Goal: Task Accomplishment & Management: Manage account settings

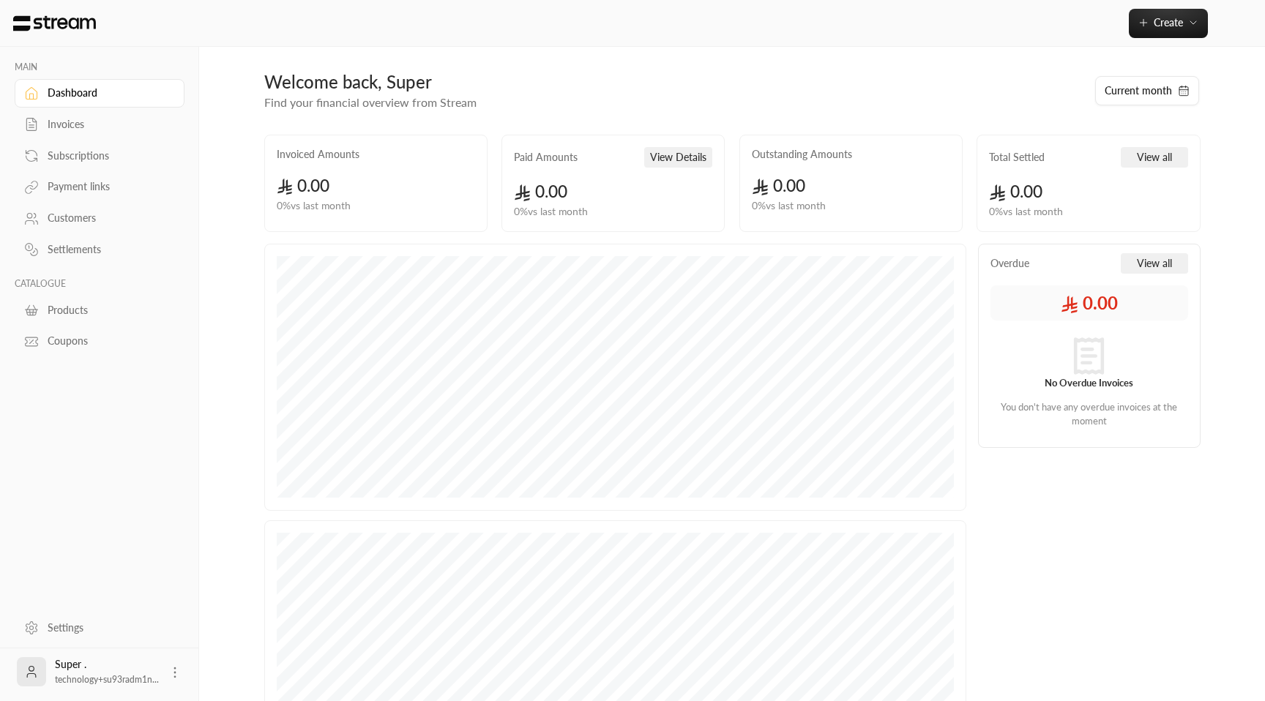
click at [105, 331] on link "Settings" at bounding box center [100, 627] width 170 height 29
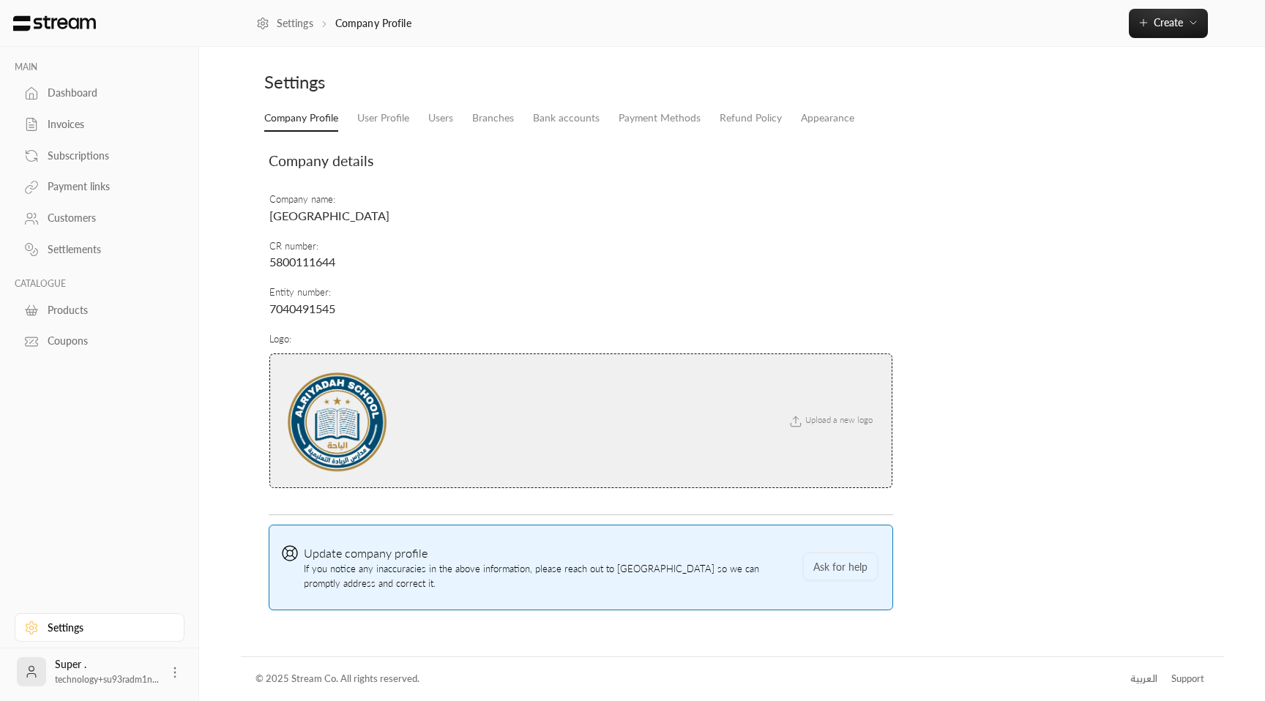
click at [175, 331] on circle at bounding box center [174, 672] width 1 height 1
click at [171, 331] on li "Logout" at bounding box center [151, 671] width 53 height 23
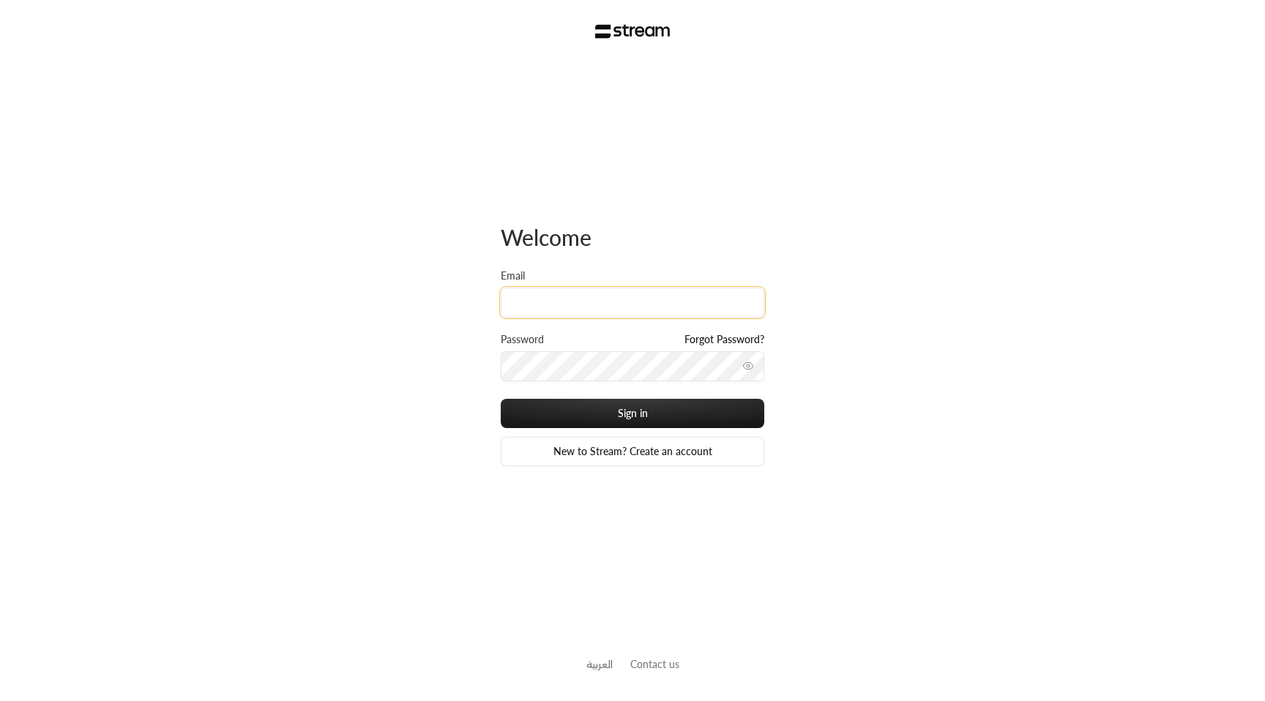
type input "[EMAIL_ADDRESS][DOMAIN_NAME]"
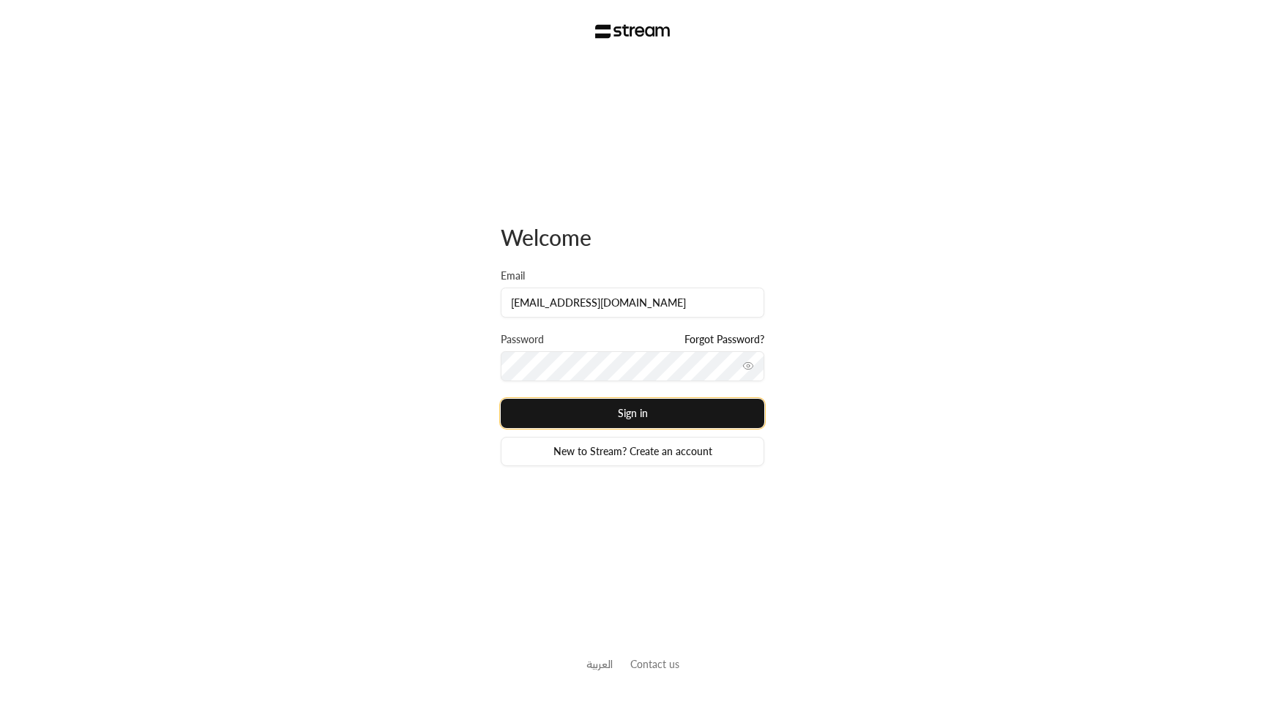
click at [607, 420] on button "Sign in" at bounding box center [632, 413] width 263 height 29
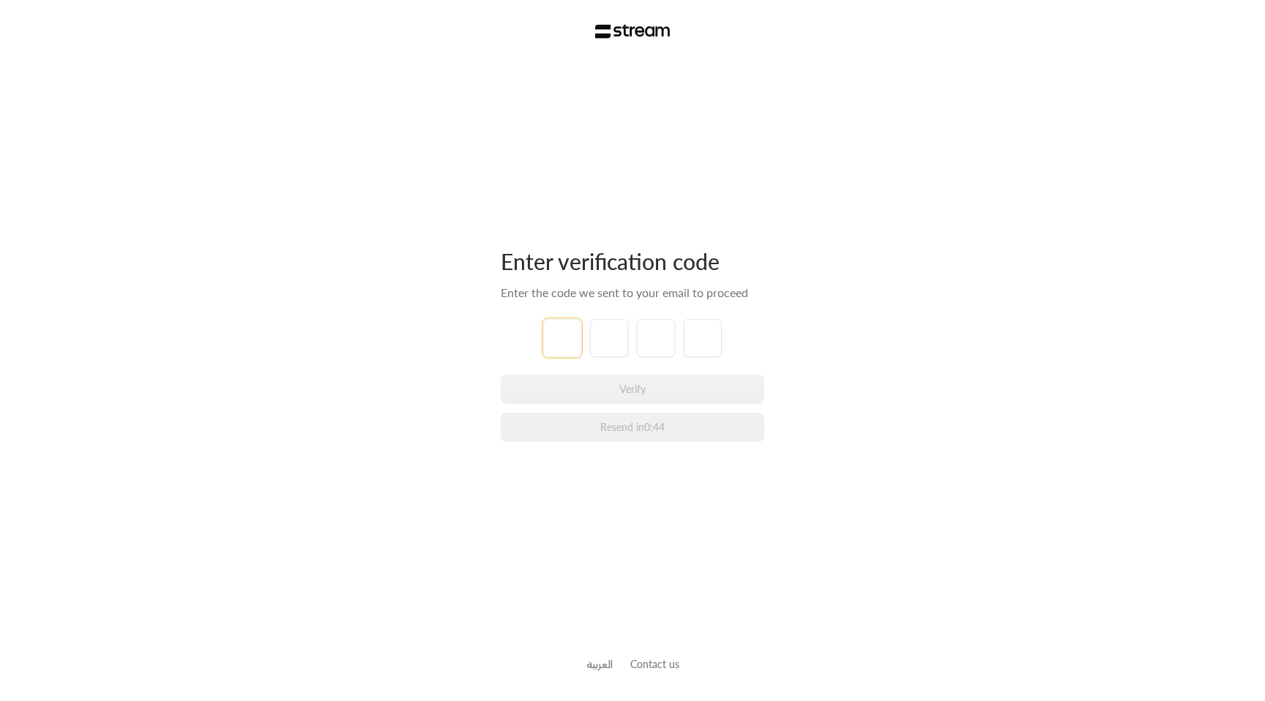
paste input "2"
type input "2"
type input "3"
type input "8"
type input "0"
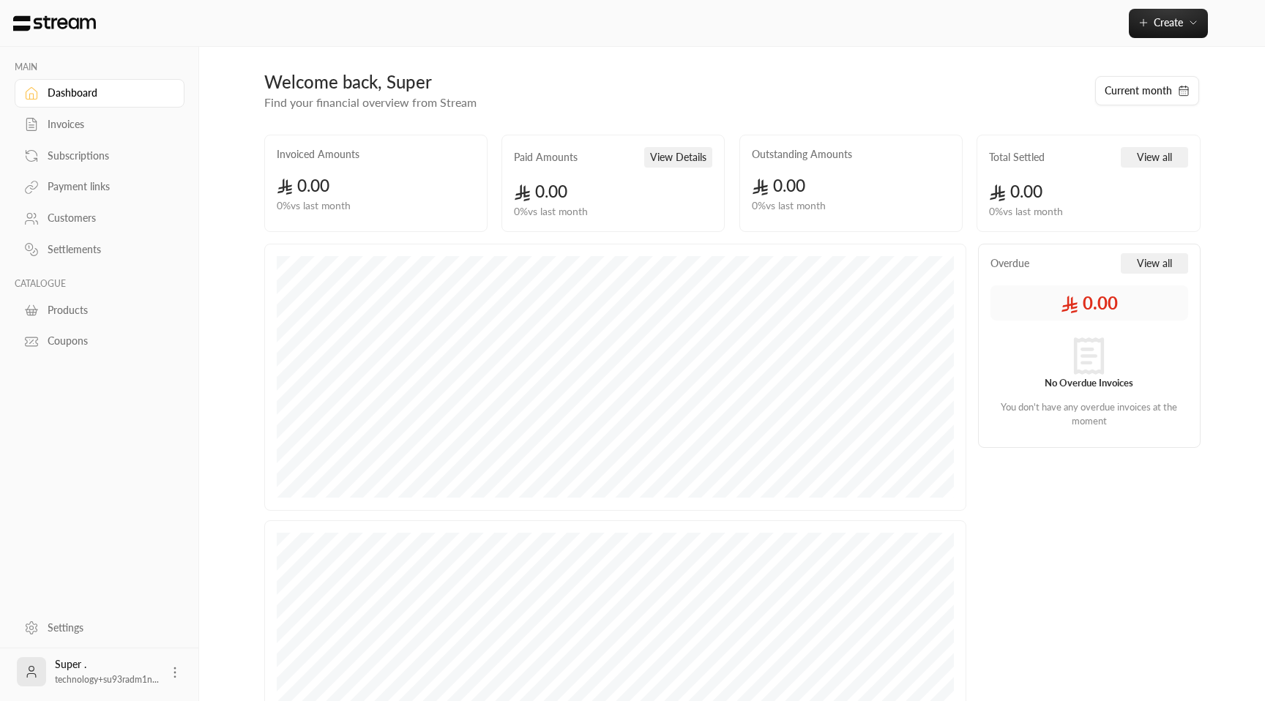
click at [94, 228] on link "Customers" at bounding box center [100, 218] width 170 height 29
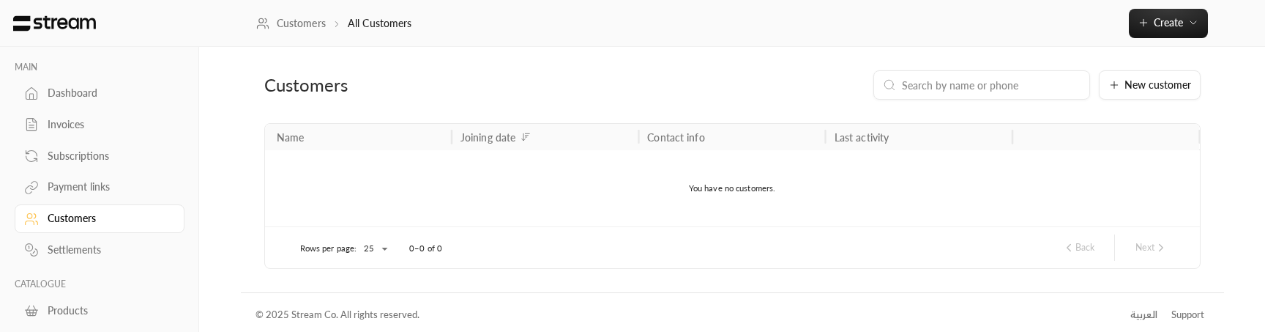
click at [108, 183] on div "Payment links" at bounding box center [107, 186] width 119 height 15
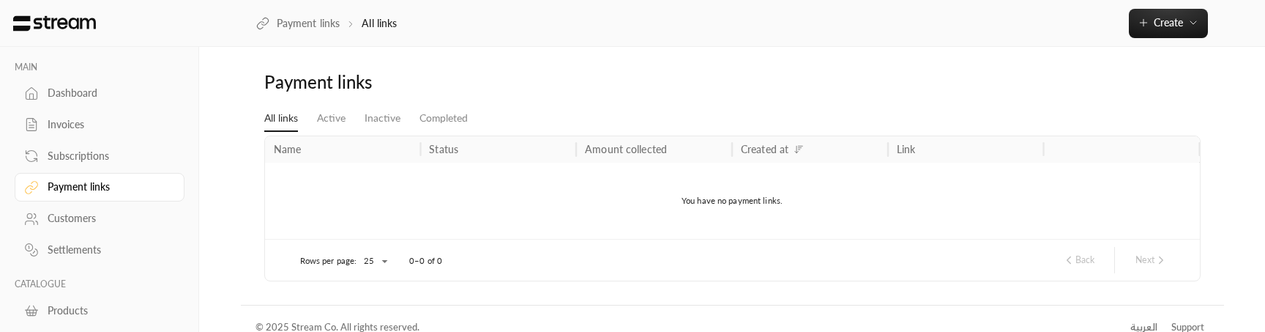
click at [71, 225] on div "Customers" at bounding box center [107, 218] width 119 height 15
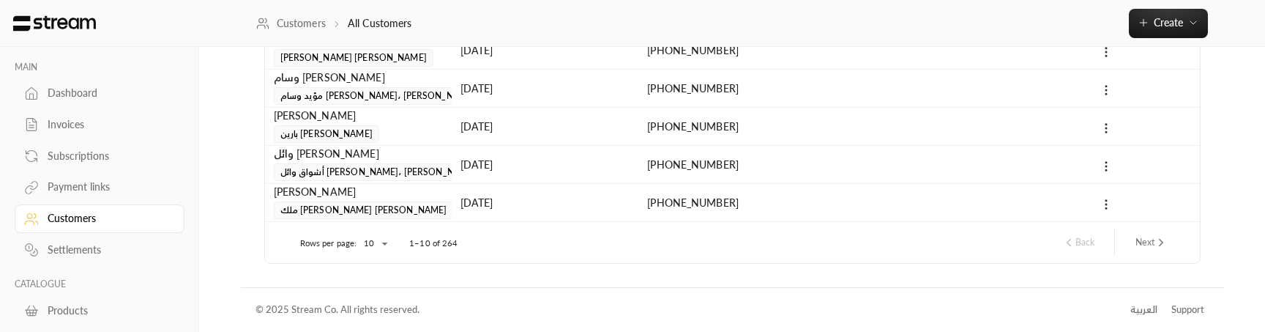
scroll to position [122, 0]
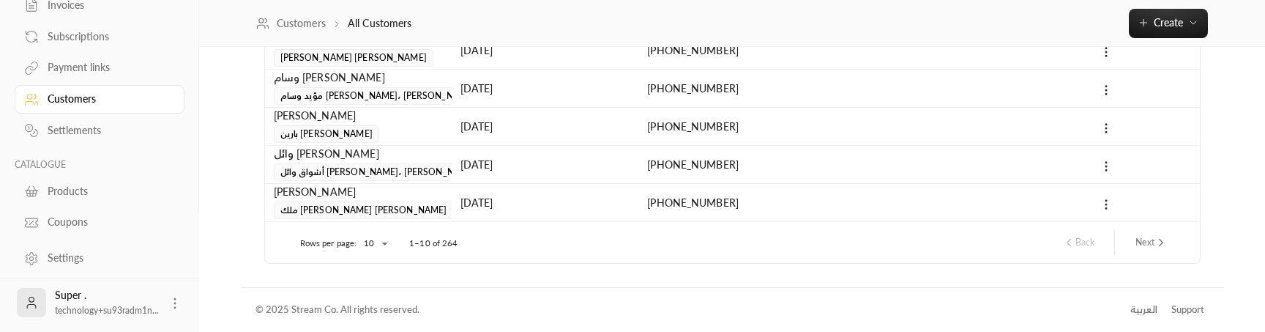
click at [75, 263] on div "Settings" at bounding box center [107, 257] width 119 height 15
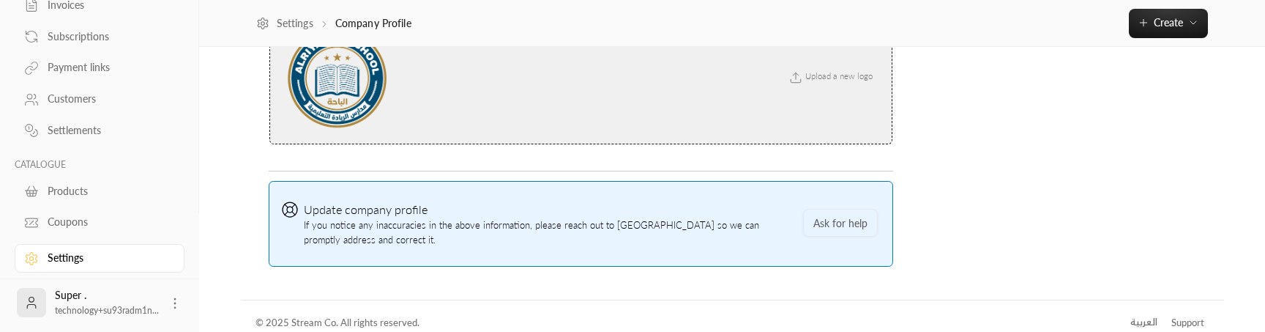
scroll to position [346, 0]
click at [176, 299] on icon at bounding box center [175, 303] width 15 height 15
click at [170, 300] on li "Logout" at bounding box center [151, 302] width 53 height 23
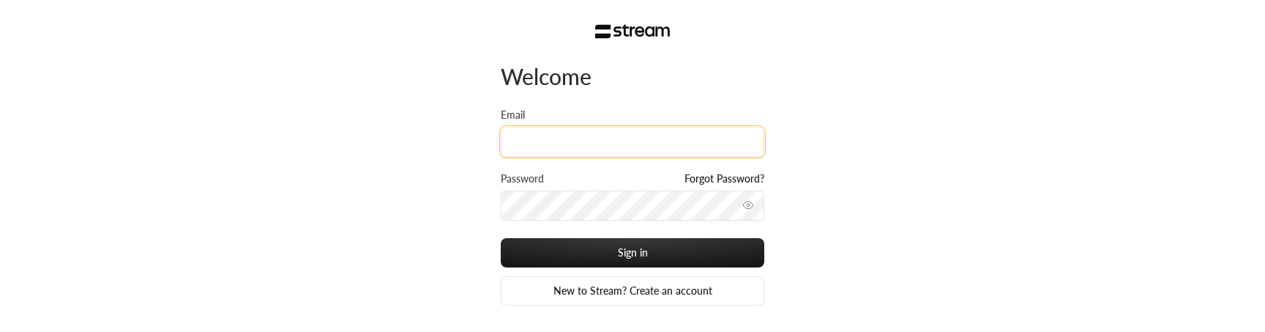
click at [650, 131] on input "Email" at bounding box center [632, 142] width 263 height 30
paste input "technology+su93radm1n_umalqura@streampay.sa"
type input "technology+su93radm1n_umalqura@streampay.sa"
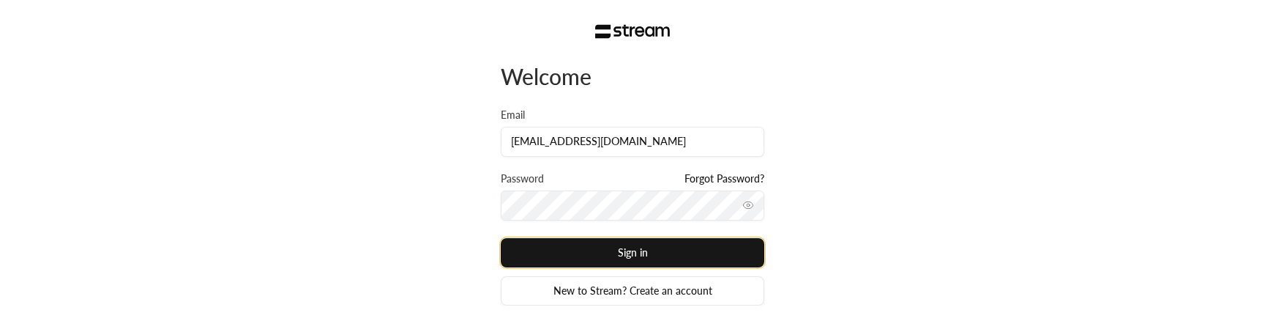
click at [689, 247] on button "Sign in" at bounding box center [632, 252] width 263 height 29
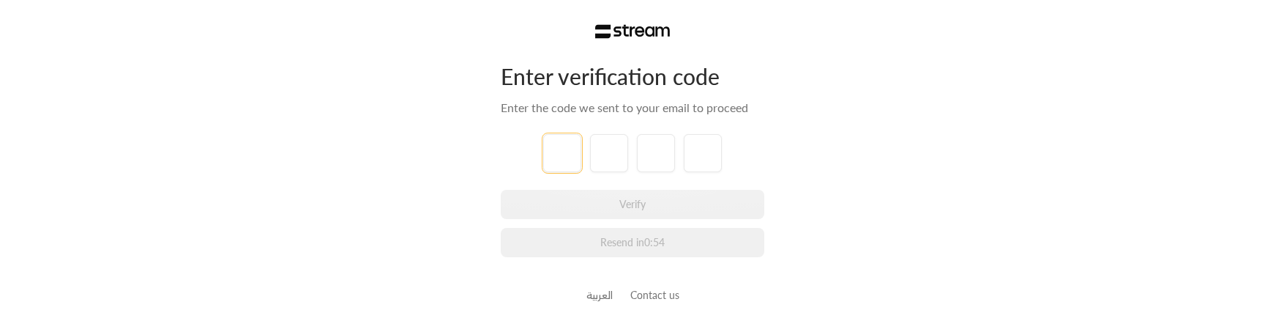
paste input "1"
type input "1"
type input "6"
type input "0"
type input "2"
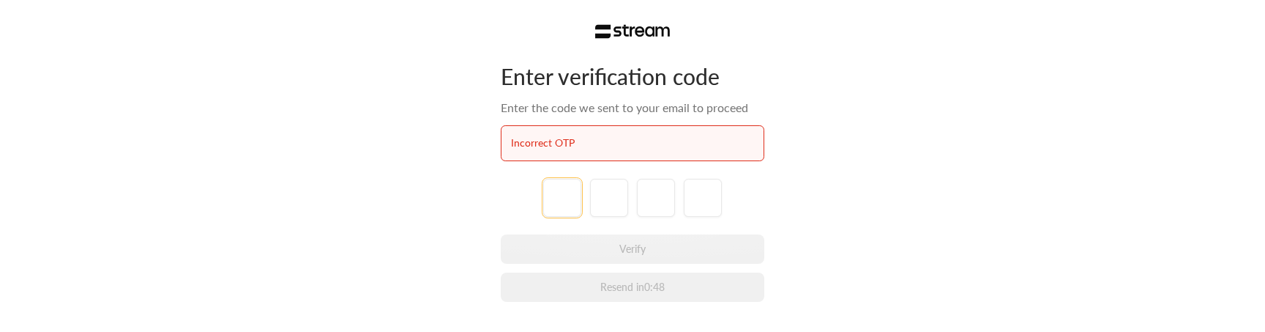
click at [569, 182] on input "tel" at bounding box center [562, 198] width 38 height 38
paste input "6"
type input "6"
type input "7"
type input "6"
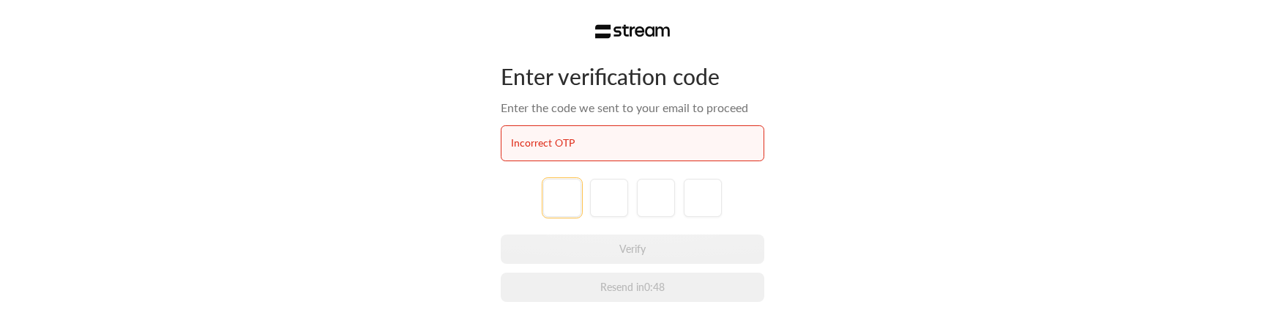
type input "2"
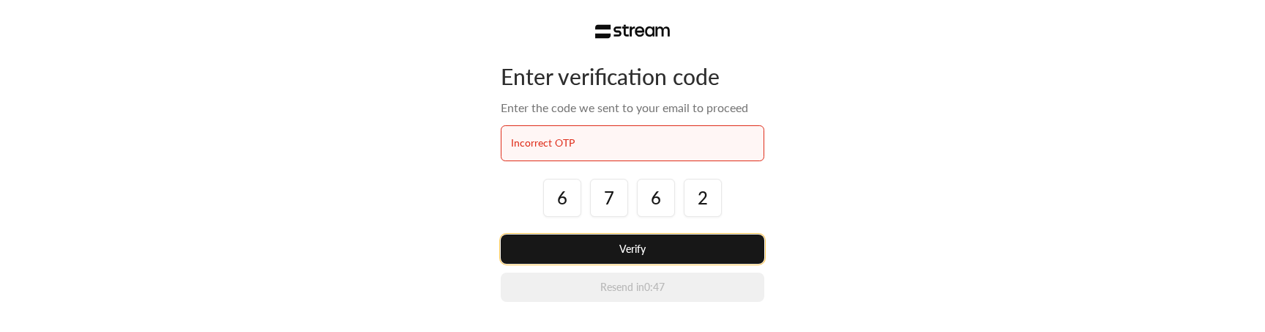
click at [609, 244] on button "Verify" at bounding box center [632, 248] width 263 height 29
